Goal: Check status: Check status

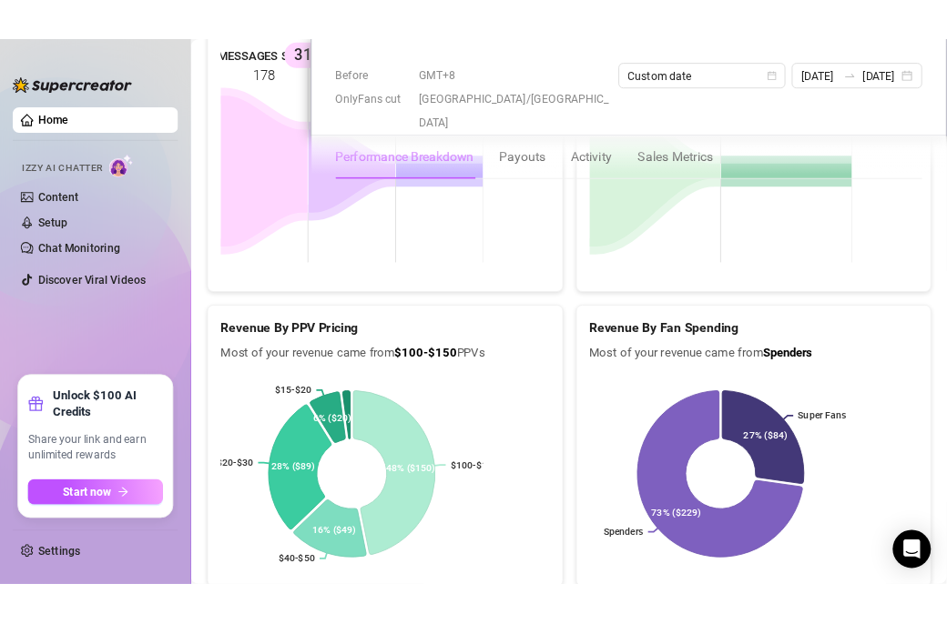
scroll to position [2942, 0]
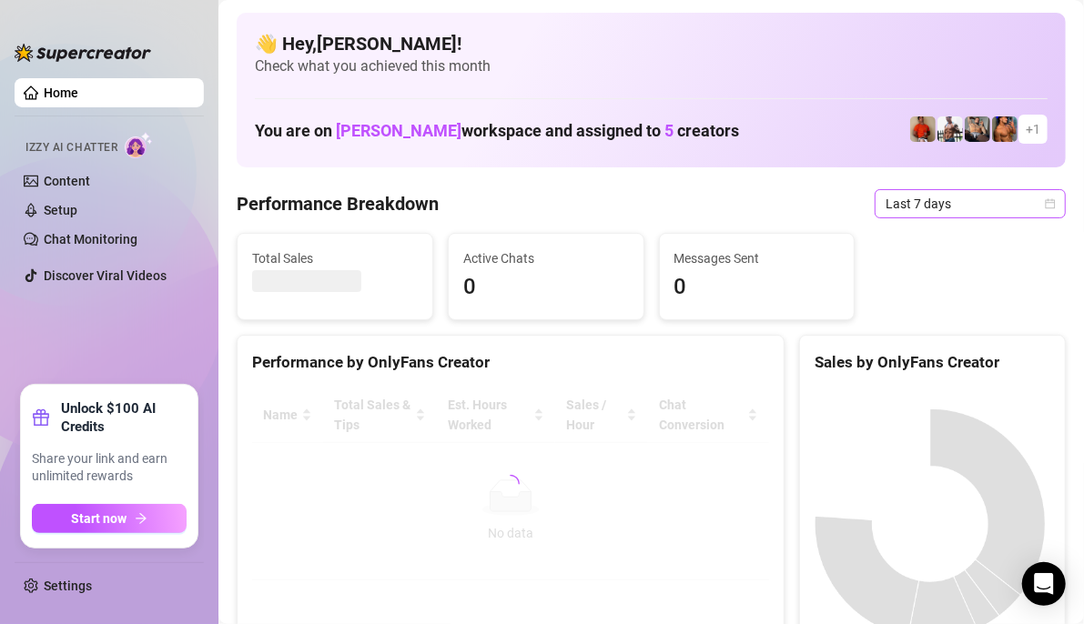
click at [946, 204] on span "Last 7 days" at bounding box center [970, 203] width 169 height 27
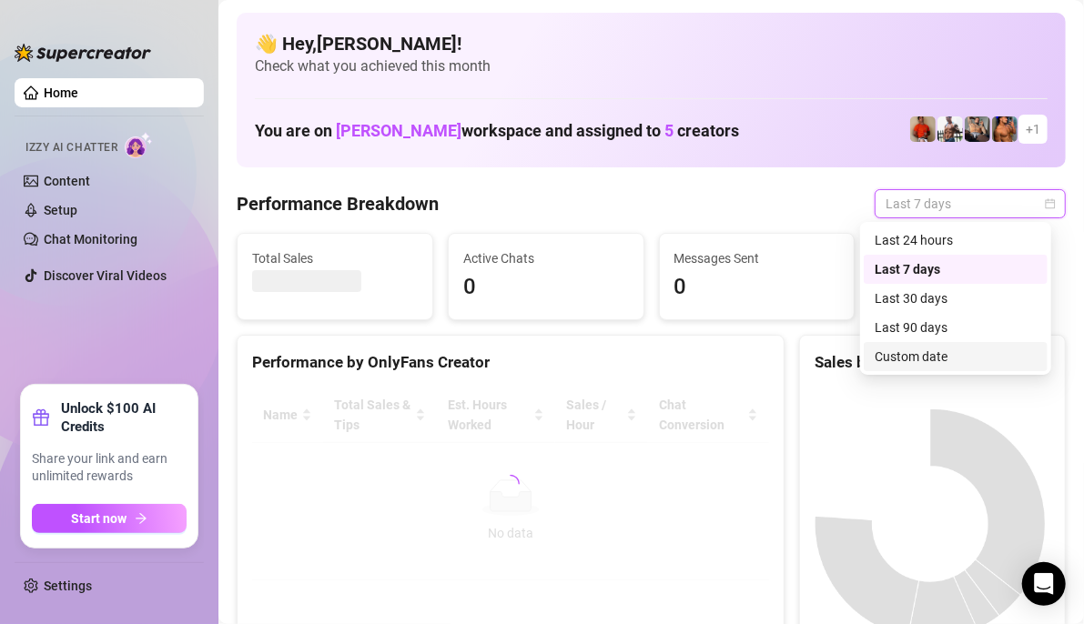
click at [878, 359] on div "Custom date" at bounding box center [956, 357] width 162 height 20
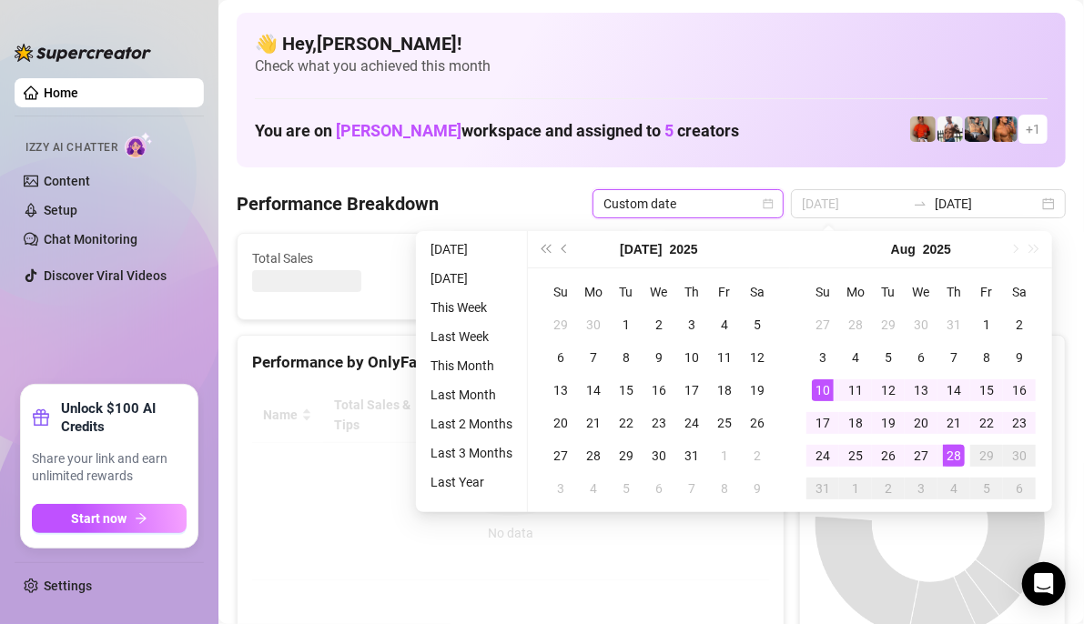
type input "[DATE]"
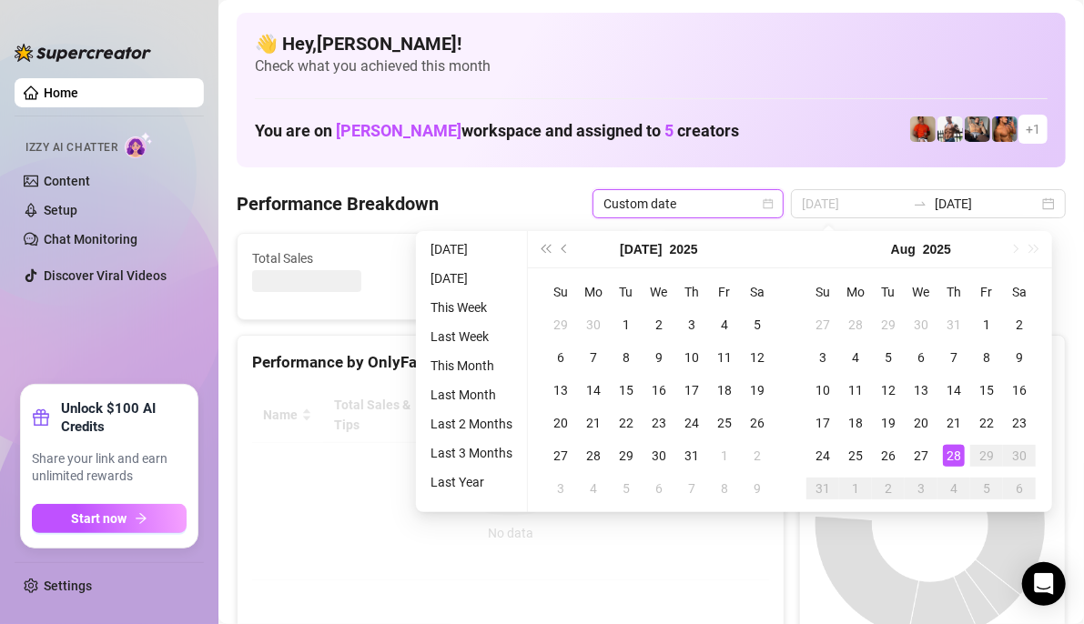
click at [946, 450] on div "28" at bounding box center [954, 456] width 22 height 22
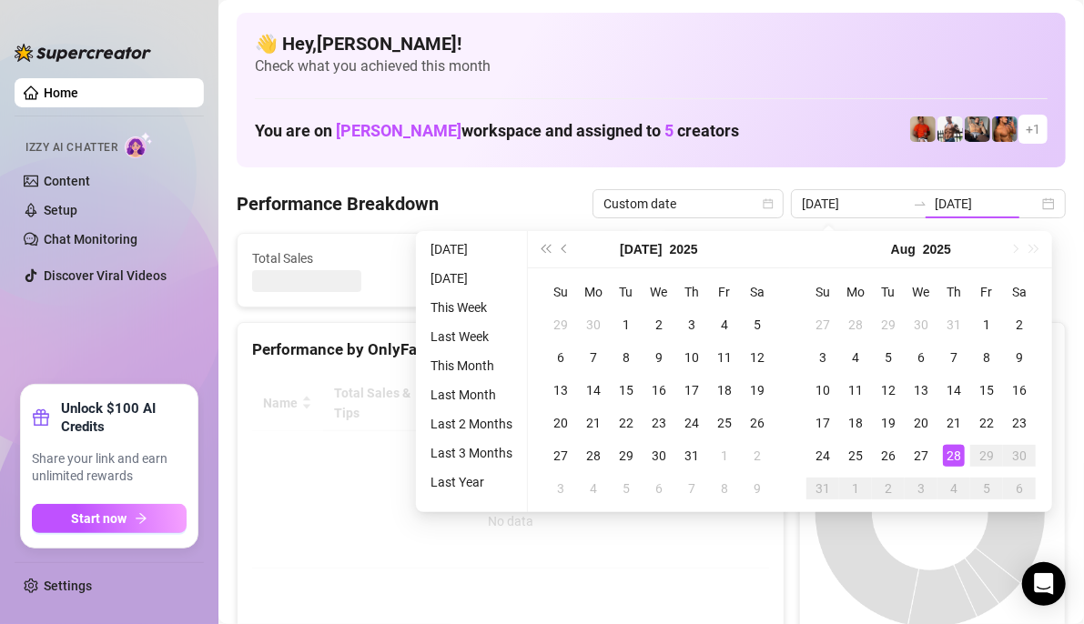
type input "[DATE]"
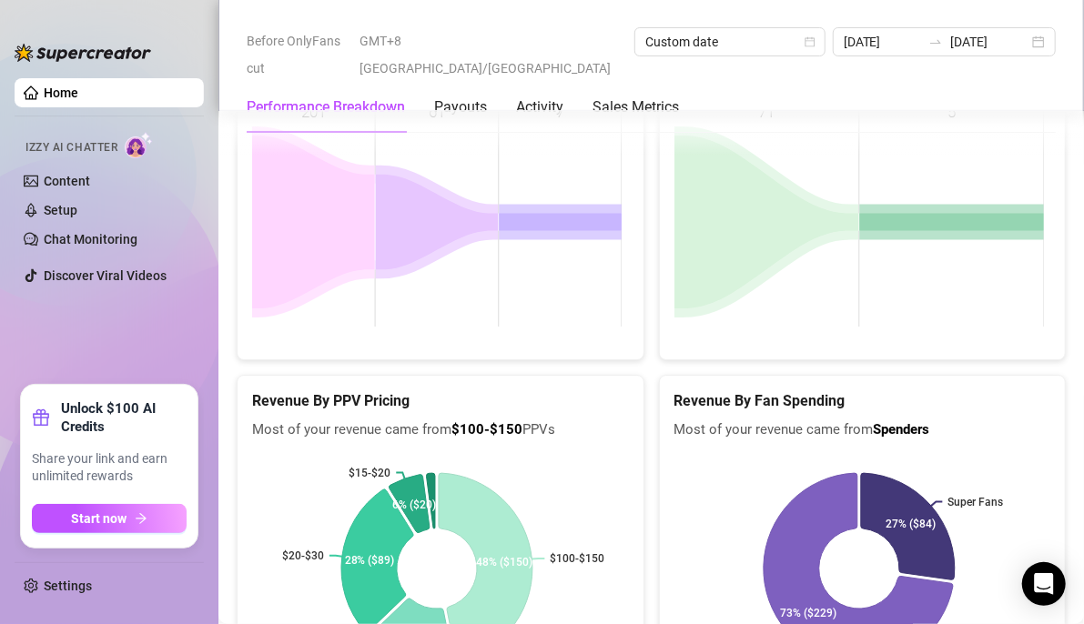
scroll to position [2752, 0]
